Goal: Transaction & Acquisition: Purchase product/service

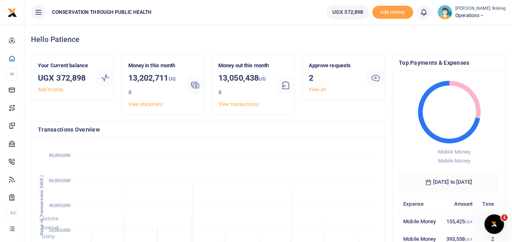
scroll to position [114, 94]
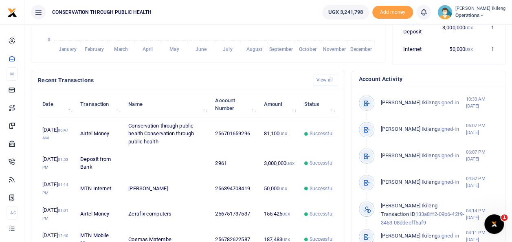
scroll to position [228, 0]
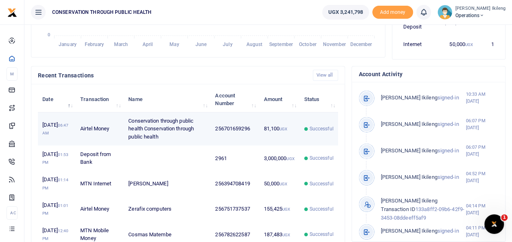
click at [261, 131] on td "81,100 UGX" at bounding box center [279, 129] width 40 height 33
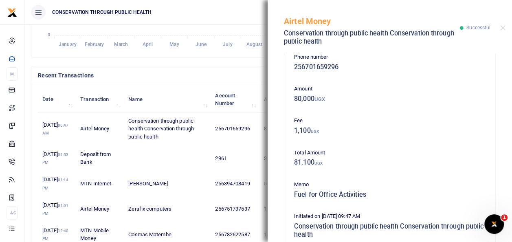
scroll to position [16, 0]
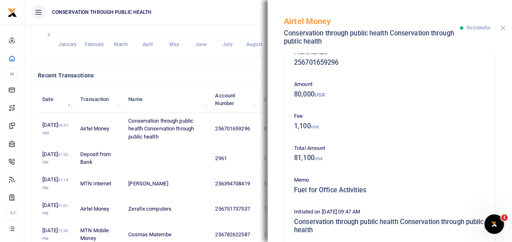
click at [505, 29] on button "Close" at bounding box center [503, 27] width 5 height 5
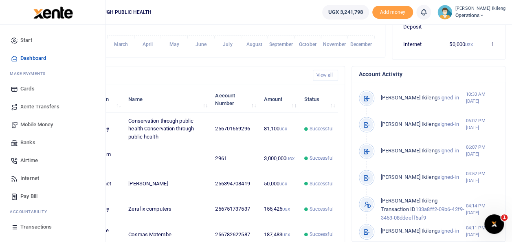
click at [24, 121] on span "Mobile Money" at bounding box center [36, 125] width 33 height 8
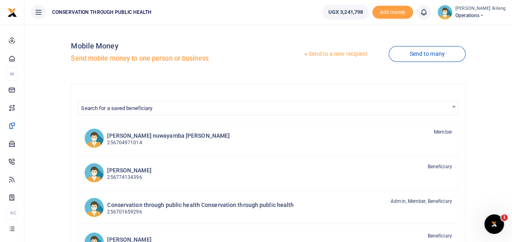
click at [324, 53] on link "Send to a new recipient" at bounding box center [336, 54] width 106 height 15
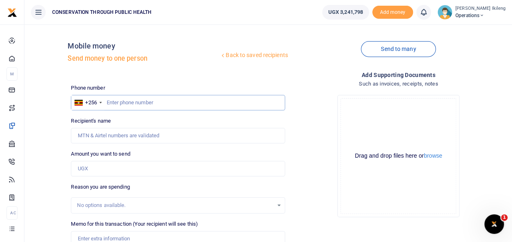
click at [114, 101] on input "text" at bounding box center [178, 102] width 214 height 15
type input "776695804"
click at [107, 166] on input "Amount you want to send" at bounding box center [178, 168] width 214 height 15
type input "1,440,000"
type input "Brenda Nnanjjii Gizamba"
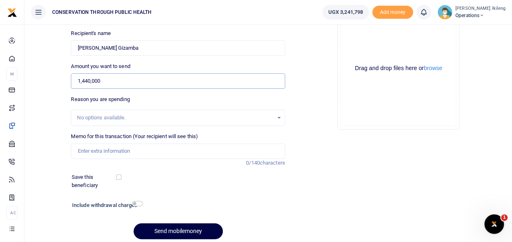
scroll to position [98, 0]
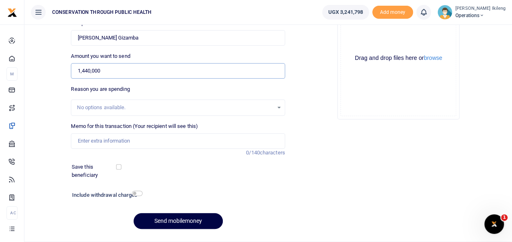
type input "1,440,000"
click at [177, 131] on div "Memo for this transaction (Your recipient will see this) Reason is required. 0/…" at bounding box center [178, 135] width 214 height 26
click at [172, 138] on input "Memo for this transaction (Your recipient will see this)" at bounding box center [178, 140] width 214 height 15
type input "visa fee for Qatar"
click at [137, 190] on div "Include withdrawal charges" at bounding box center [105, 196] width 73 height 13
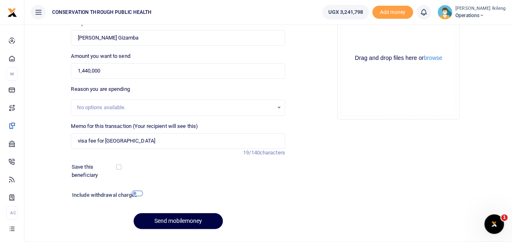
click at [138, 193] on input "checkbox" at bounding box center [137, 193] width 11 height 5
checkbox input "true"
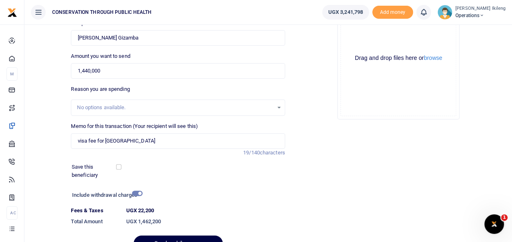
click at [188, 238] on div at bounding box center [190, 237] width 10 height 10
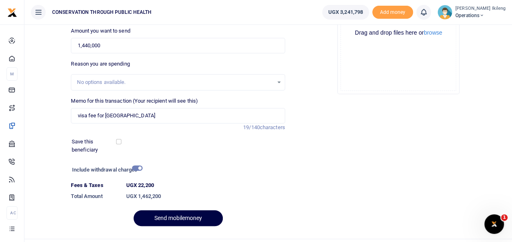
scroll to position [130, 0]
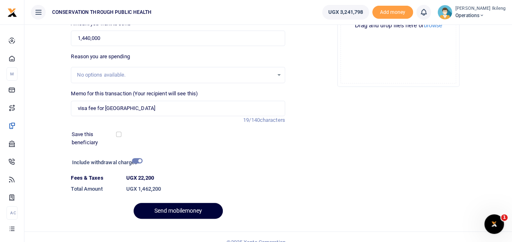
click at [186, 214] on button "Send mobilemoney" at bounding box center [178, 211] width 89 height 16
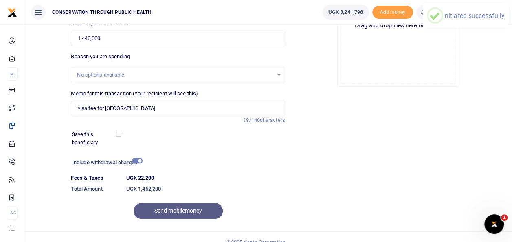
scroll to position [0, 0]
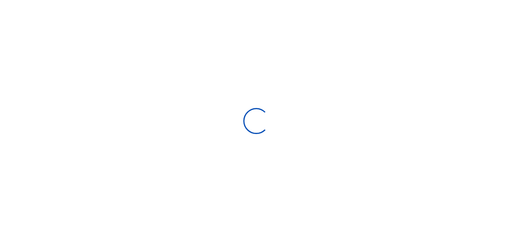
select select "Loading bundles"
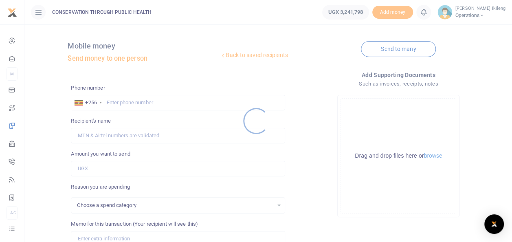
click at [175, 103] on div at bounding box center [256, 121] width 512 height 242
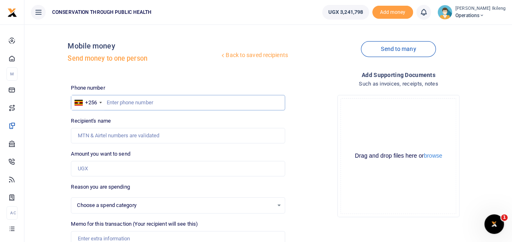
click at [157, 99] on input "text" at bounding box center [178, 102] width 214 height 15
select select
type input "776404797"
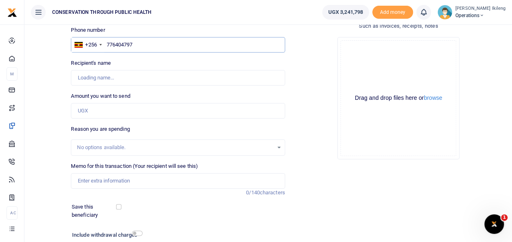
scroll to position [65, 0]
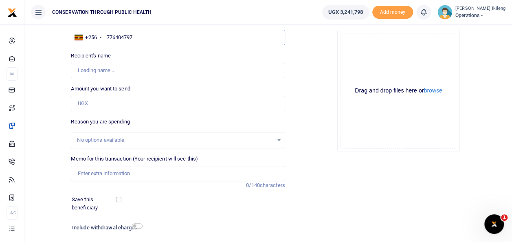
type input "Prosi Tumusime"
type input "7"
type input "76404797"
click at [130, 70] on input "Found" at bounding box center [178, 70] width 214 height 15
type input "P"
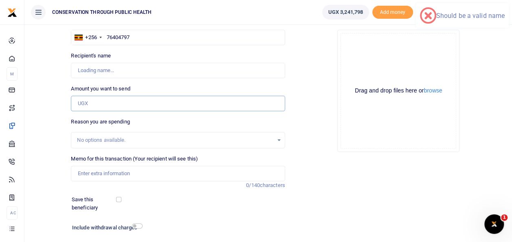
click at [109, 100] on input "Amount you want to send" at bounding box center [178, 103] width 214 height 15
type input "50,000"
click at [108, 38] on input "76404797" at bounding box center [178, 37] width 214 height 15
type input "776404797"
type input "Prosi Tumusime"
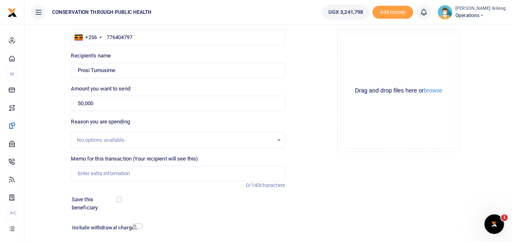
click at [135, 159] on label "Memo for this transaction (Your recipient will see this)" at bounding box center [134, 159] width 127 height 8
click at [135, 166] on input "Memo for this transaction (Your recipient will see this)" at bounding box center [178, 173] width 214 height 15
click at [114, 38] on input "776404797" at bounding box center [178, 37] width 214 height 15
click at [112, 37] on input "776404797" at bounding box center [178, 37] width 214 height 15
type input "786404797"
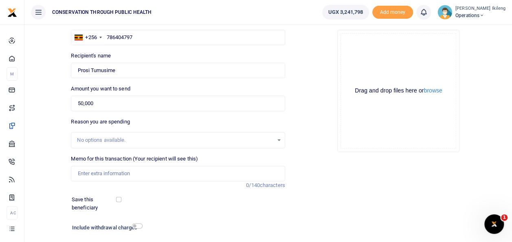
click at [152, 161] on label "Memo for this transaction (Your recipient will see this)" at bounding box center [134, 159] width 127 height 8
click at [152, 166] on input "Memo for this transaction (Your recipient will see this)" at bounding box center [178, 173] width 214 height 15
click at [126, 72] on input "Found" at bounding box center [178, 70] width 214 height 15
type input "P"
click at [165, 179] on input "Memo for this transaction (Your recipient will see this)" at bounding box center [178, 173] width 214 height 15
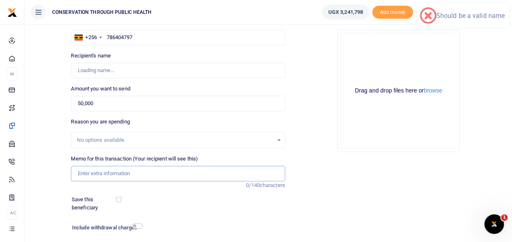
type input "Patience Ikileng"
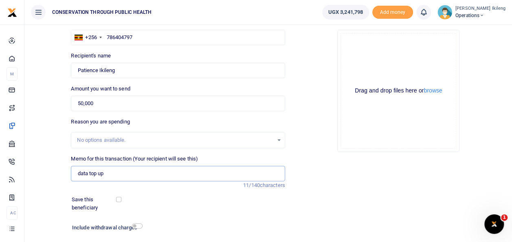
type input "data top up"
click at [137, 228] on input "checkbox" at bounding box center [137, 225] width 11 height 5
checkbox input "true"
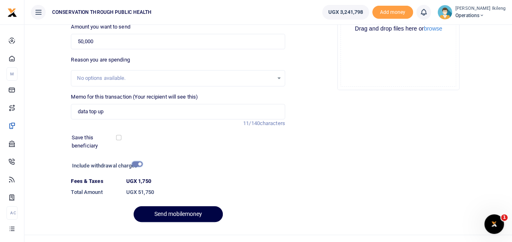
scroll to position [130, 0]
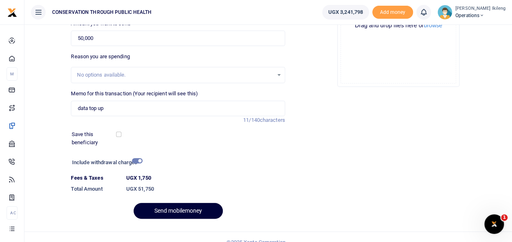
click at [176, 208] on button "Send mobilemoney" at bounding box center [178, 211] width 89 height 16
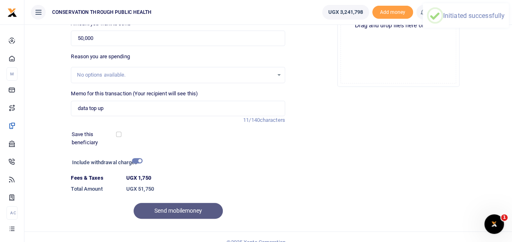
scroll to position [0, 0]
